Goal: Information Seeking & Learning: Learn about a topic

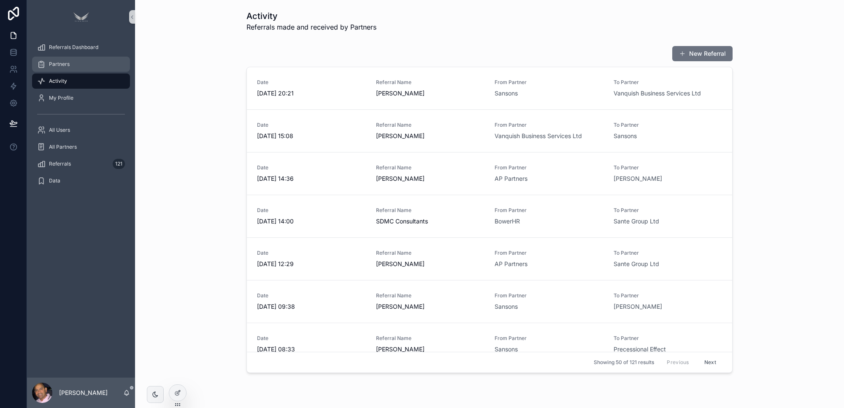
click at [62, 60] on div "Partners" at bounding box center [81, 64] width 88 height 14
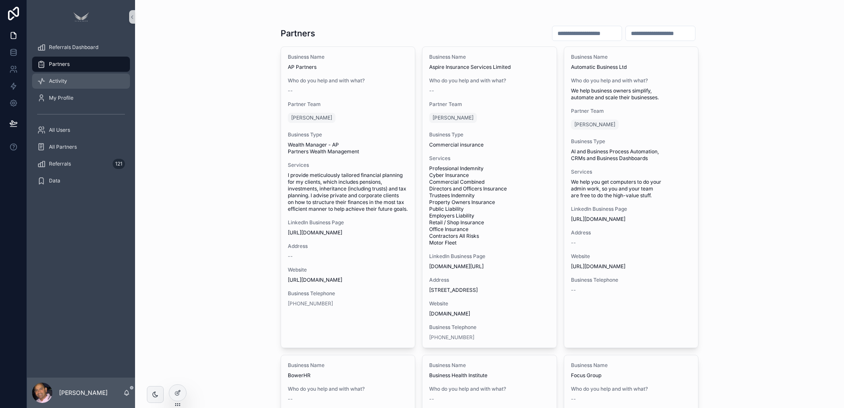
click at [65, 78] on span "Activity" at bounding box center [58, 81] width 18 height 7
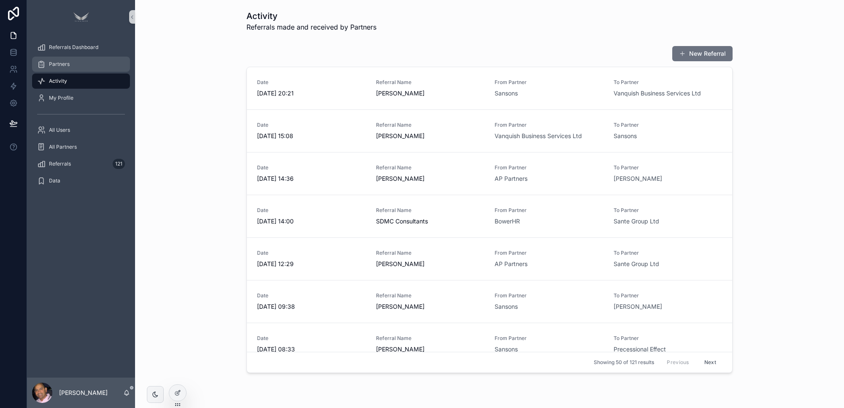
click at [80, 67] on div "Partners" at bounding box center [81, 64] width 88 height 14
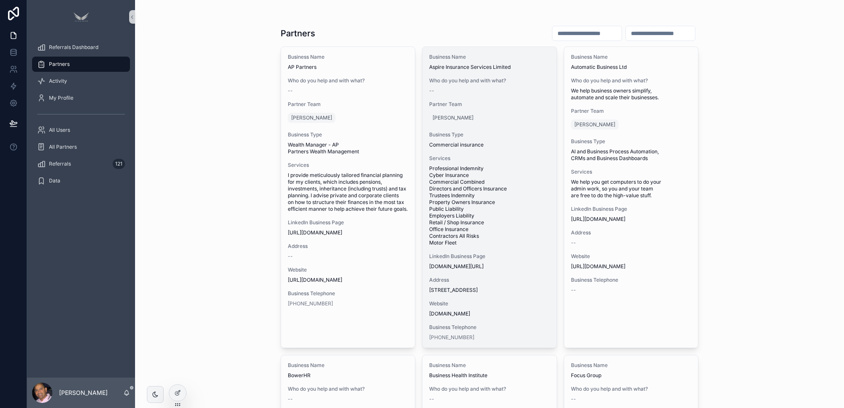
scroll to position [35, 0]
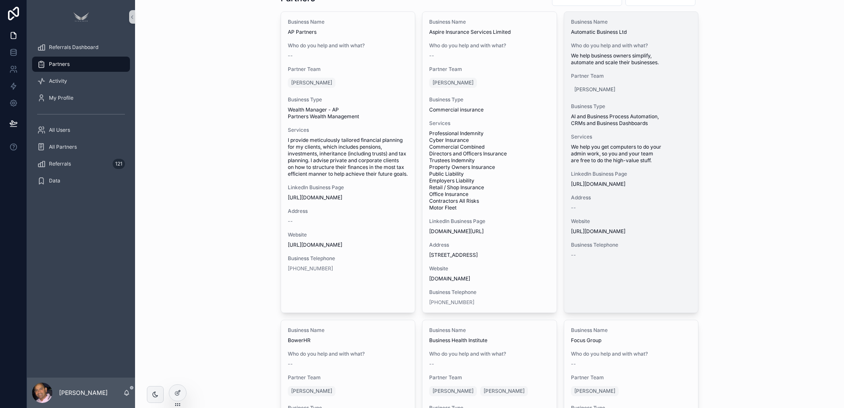
click at [610, 235] on span "[URL][DOMAIN_NAME]" at bounding box center [631, 231] width 121 height 7
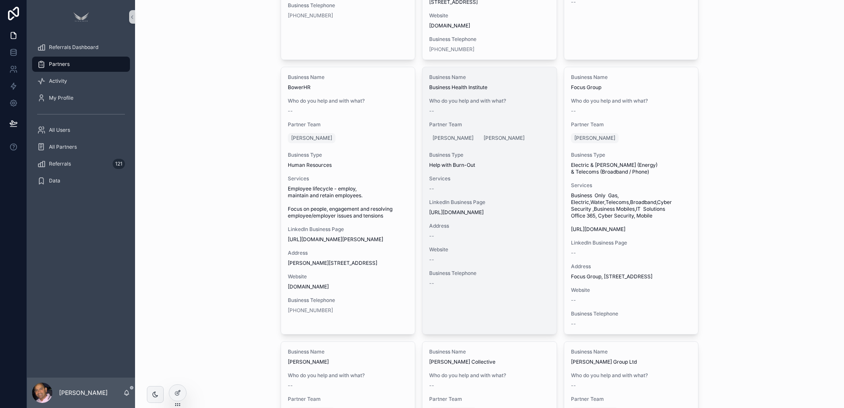
scroll to position [281, 0]
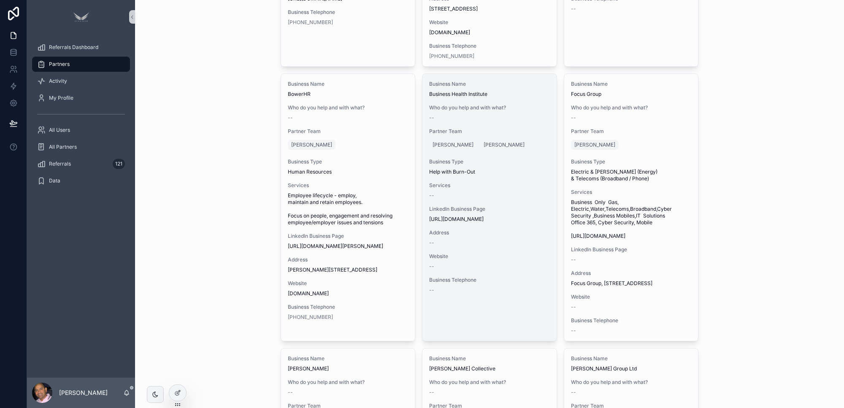
click at [522, 150] on div "Partner Team Julie Blinkho Jackie Connaughton" at bounding box center [489, 140] width 121 height 24
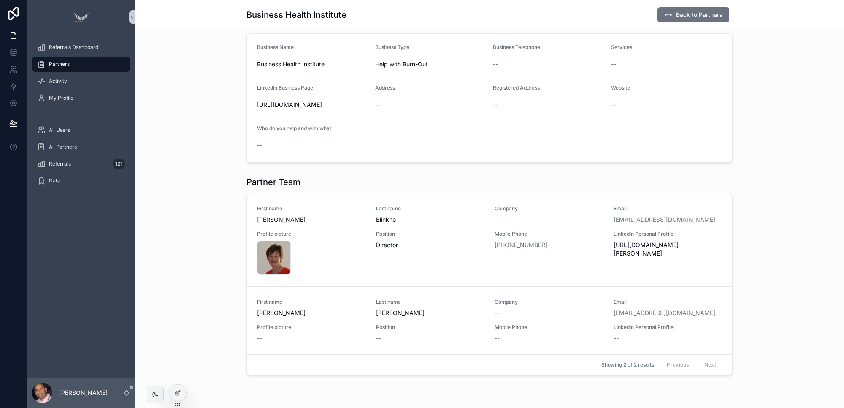
scroll to position [119, 0]
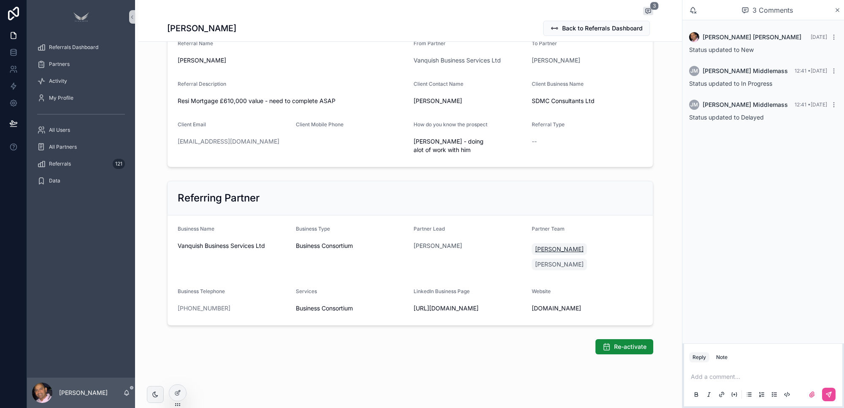
scroll to position [95, 0]
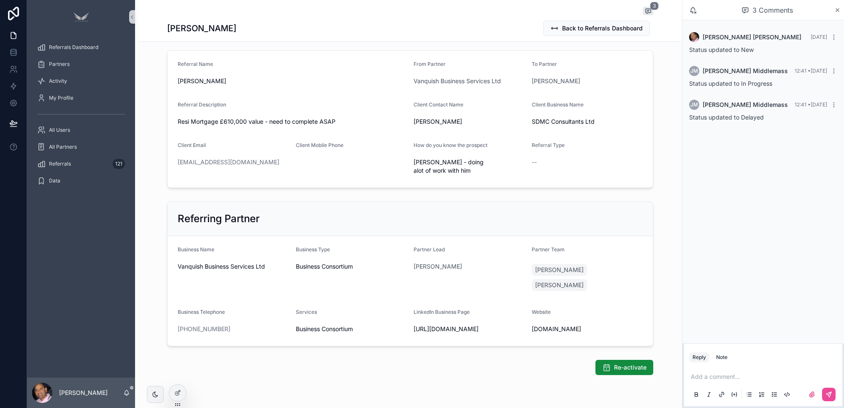
scroll to position [95, 0]
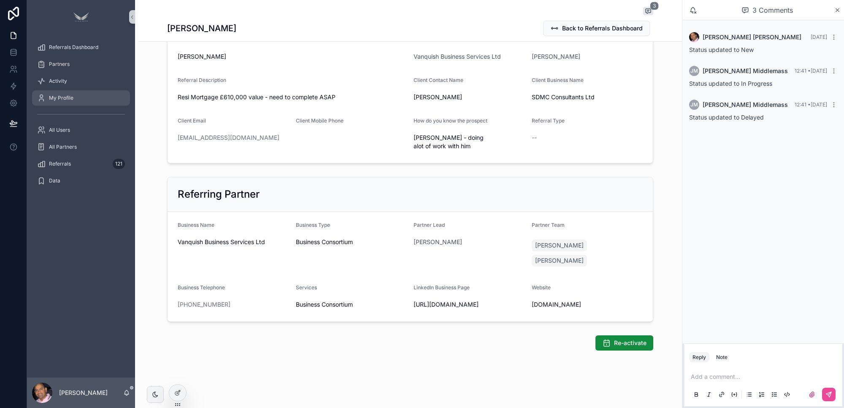
click at [75, 97] on div "My Profile" at bounding box center [81, 98] width 88 height 14
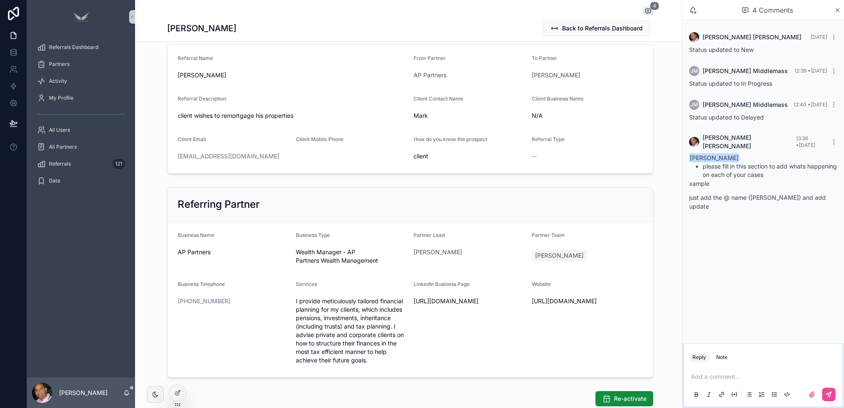
scroll to position [77, 0]
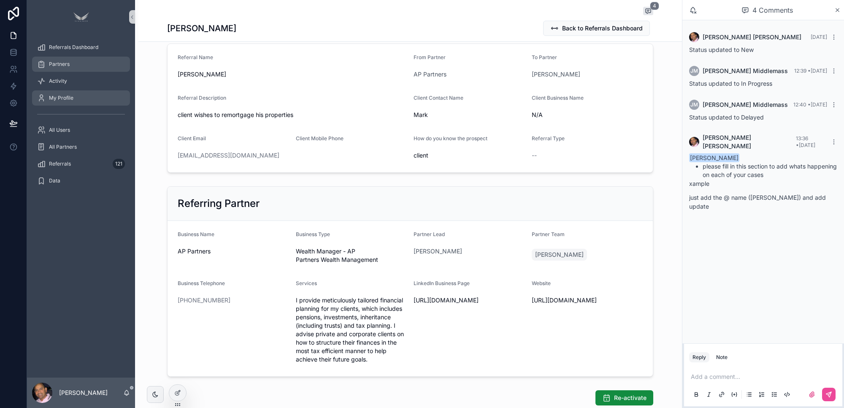
drag, startPoint x: 73, startPoint y: 66, endPoint x: 72, endPoint y: 100, distance: 33.8
click at [72, 66] on div "Partners" at bounding box center [81, 64] width 88 height 14
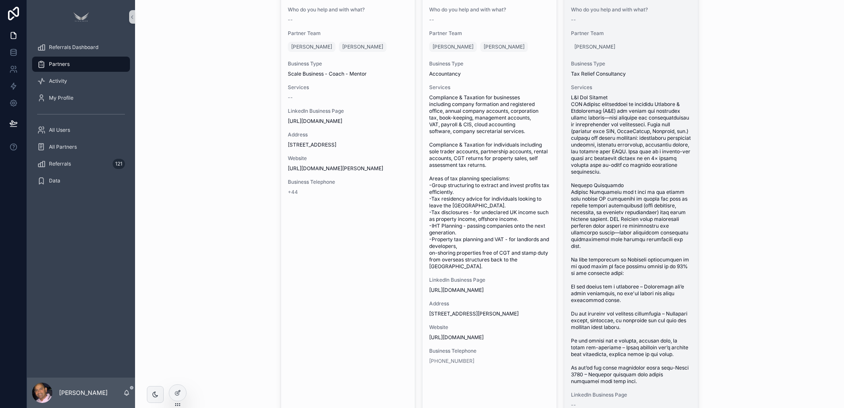
scroll to position [1031, 0]
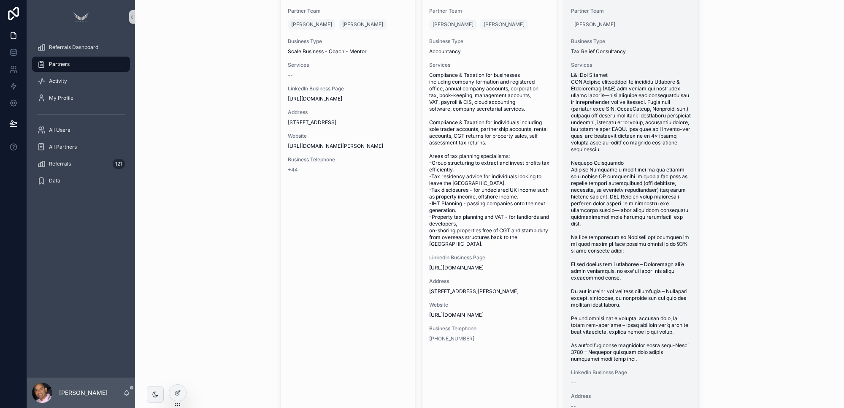
click at [616, 235] on span "scrollable content" at bounding box center [631, 217] width 121 height 290
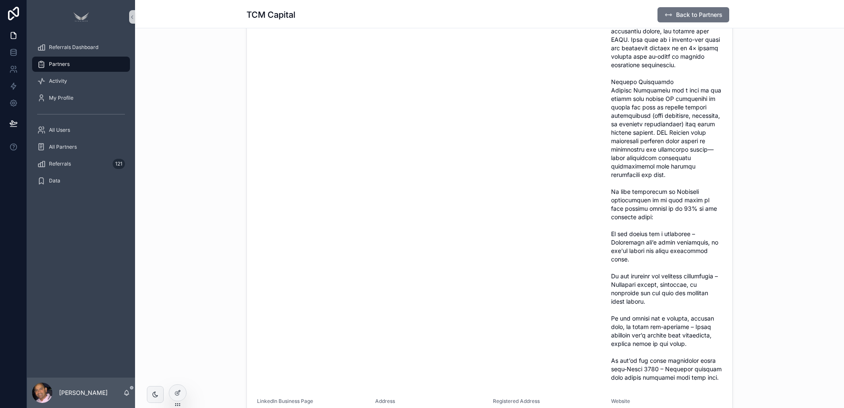
scroll to position [246, 0]
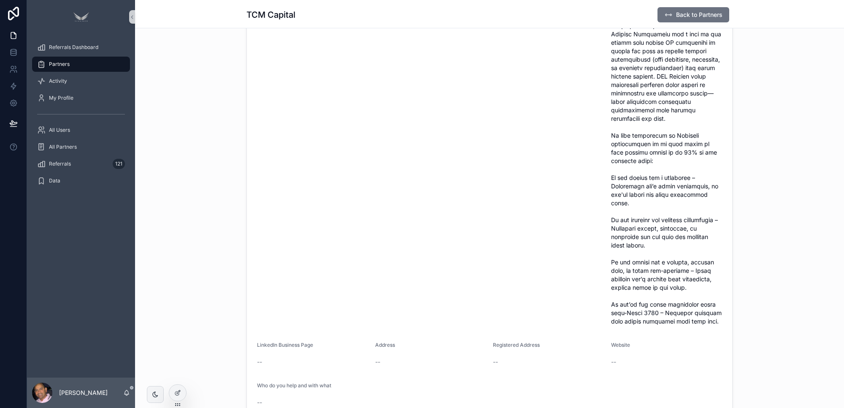
drag, startPoint x: 762, startPoint y: 216, endPoint x: 794, endPoint y: 217, distance: 31.7
click at [763, 216] on div "Business Name TCM Capital Business Type Tax Relief Consultancy Business Telepho…" at bounding box center [489, 139] width 709 height 566
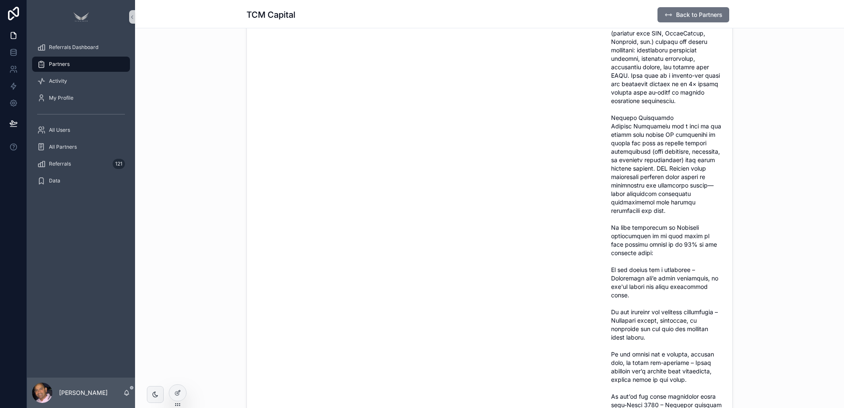
scroll to position [162, 0]
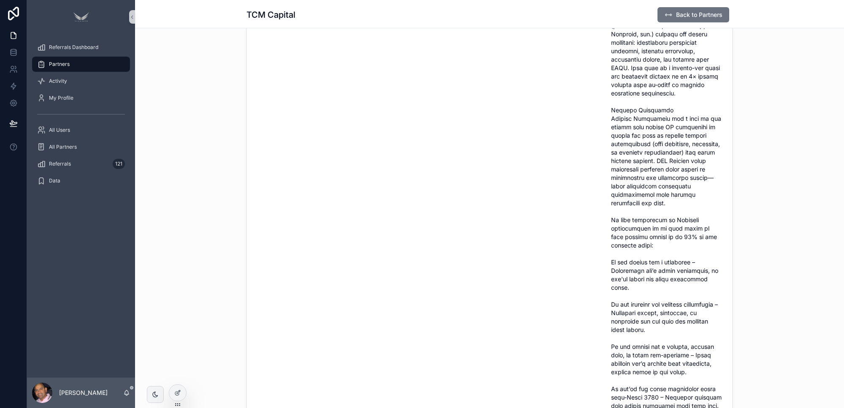
click at [81, 62] on div "Partners" at bounding box center [81, 64] width 88 height 14
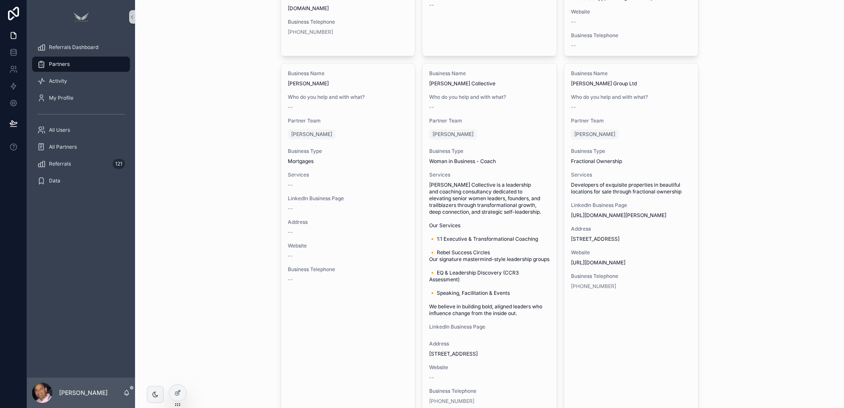
scroll to position [593, 0]
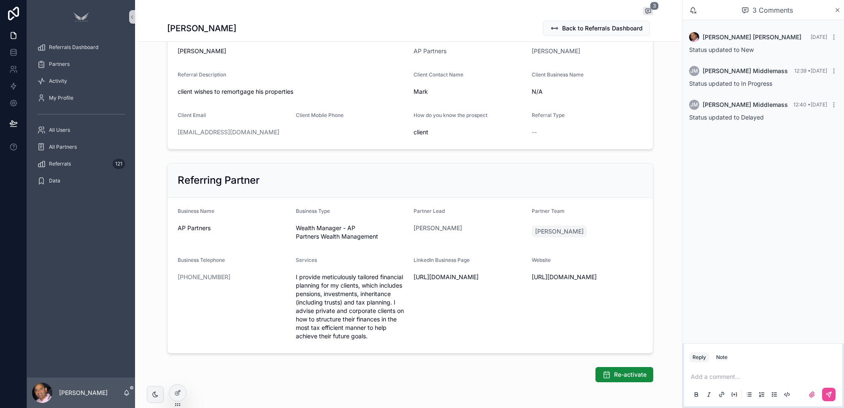
scroll to position [132, 0]
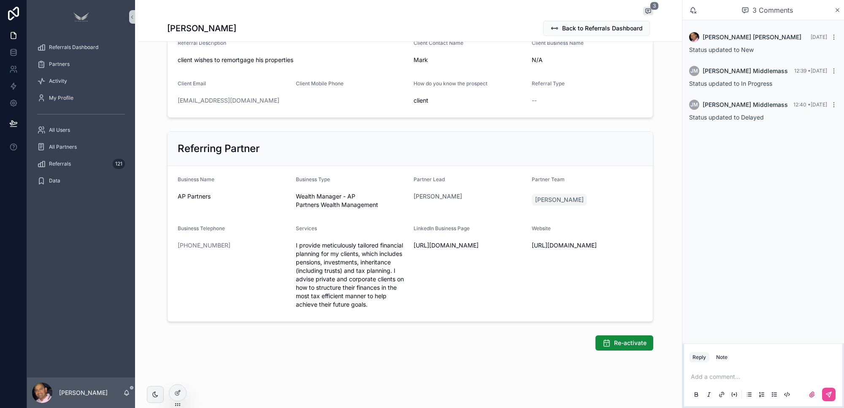
click at [741, 376] on p "scrollable content" at bounding box center [765, 376] width 148 height 8
click at [770, 355] on p "**********" at bounding box center [765, 346] width 148 height 17
click at [729, 356] on div "**********" at bounding box center [765, 355] width 148 height 51
click at [828, 392] on icon "scrollable content" at bounding box center [829, 394] width 7 height 7
